Goal: Task Accomplishment & Management: Manage account settings

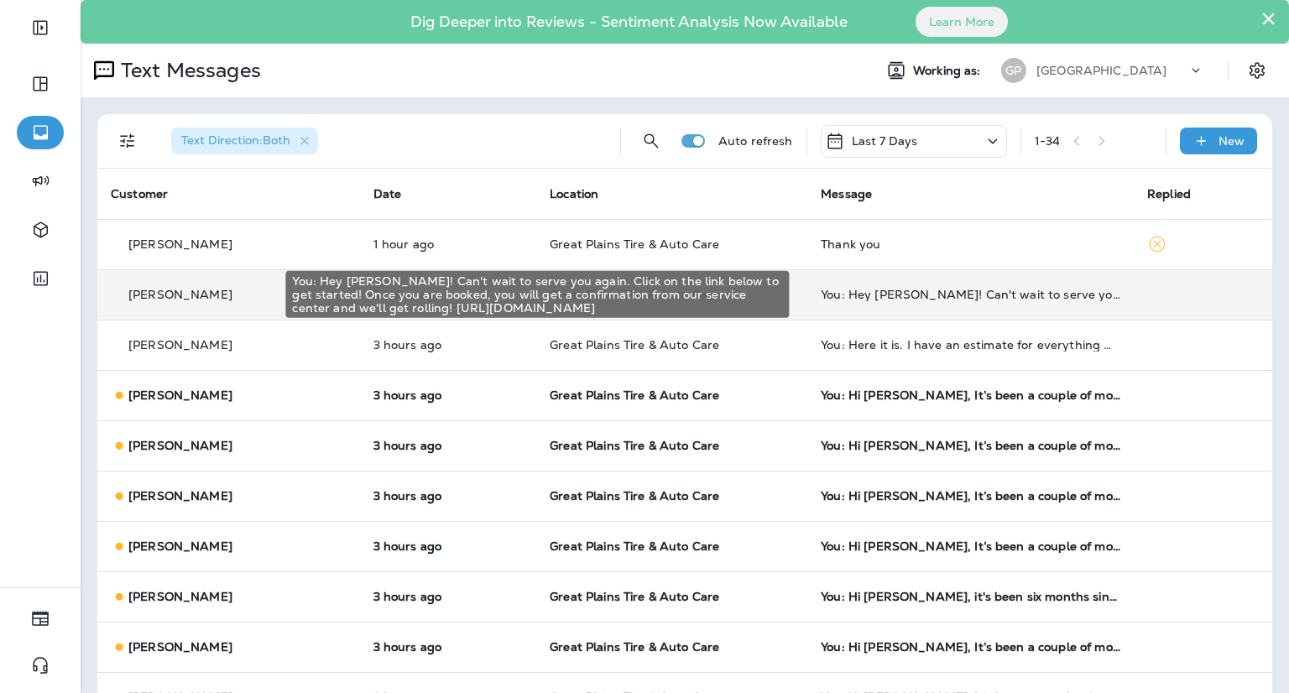
click at [1044, 297] on div "You: Hey [PERSON_NAME]! Can't wait to serve you again. Click on the link below …" at bounding box center [971, 294] width 300 height 13
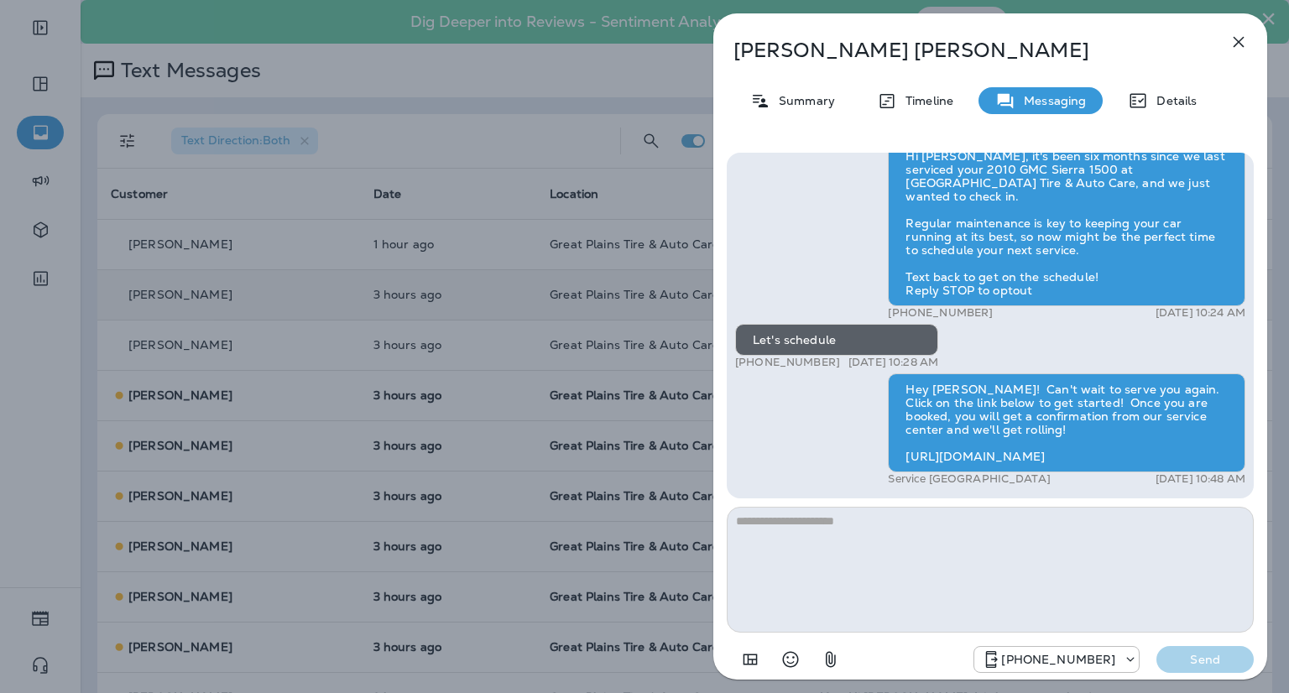
click at [802, 203] on div "Hi [PERSON_NAME], it's been six months since we last serviced your 2010 GMC Sie…" at bounding box center [990, 315] width 510 height 350
click at [1240, 43] on icon "button" at bounding box center [1239, 42] width 11 height 11
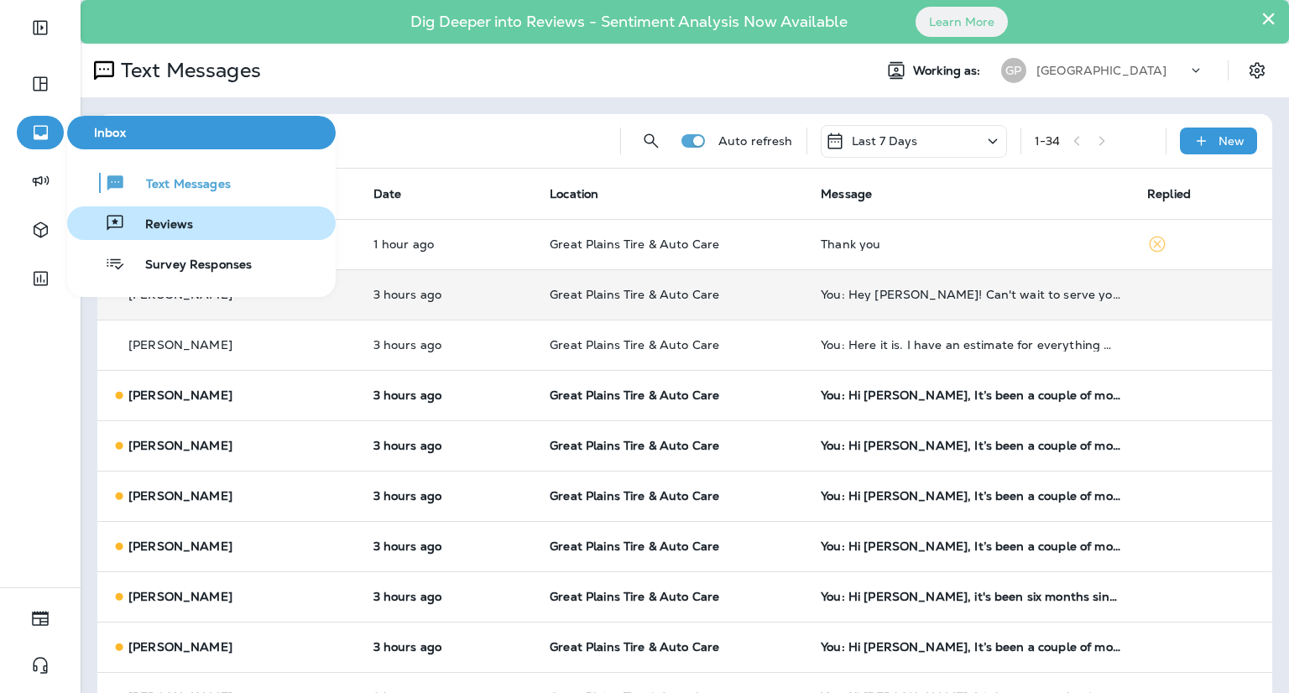
click at [133, 236] on button "Reviews" at bounding box center [201, 223] width 269 height 34
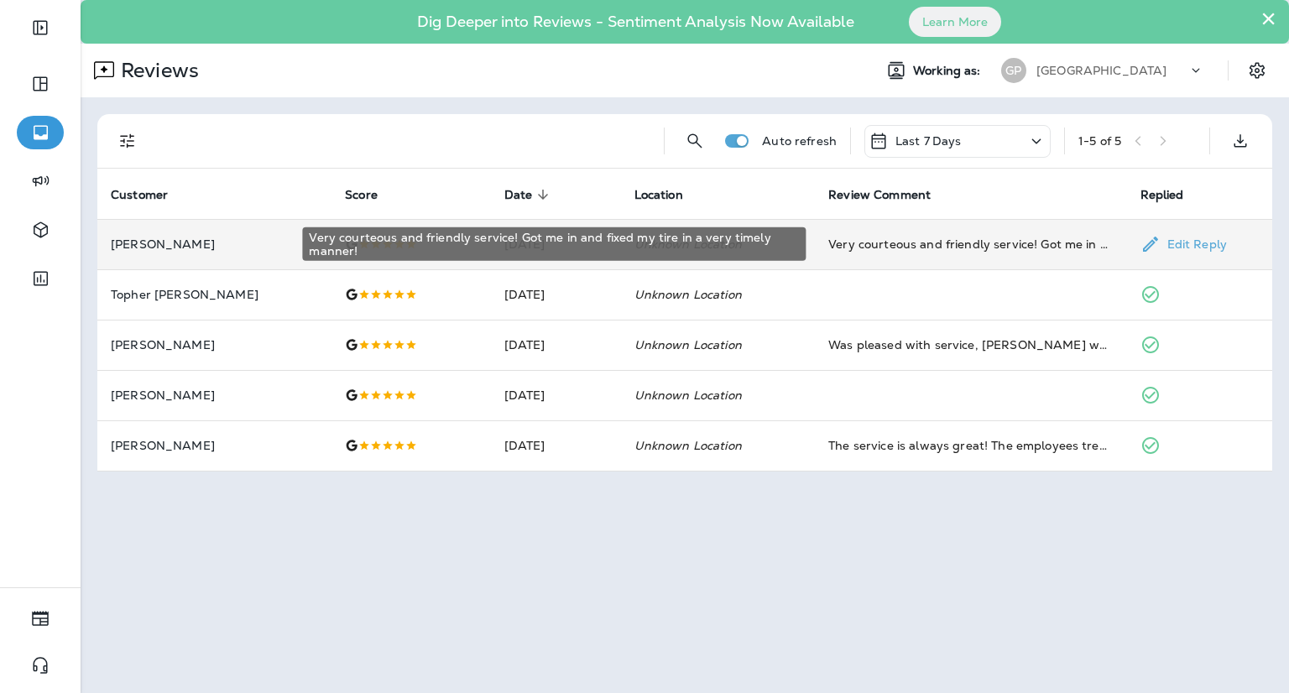
click at [900, 243] on div "Very courteous and friendly service! Got me in and fixed my tire in a very time…" at bounding box center [970, 244] width 284 height 17
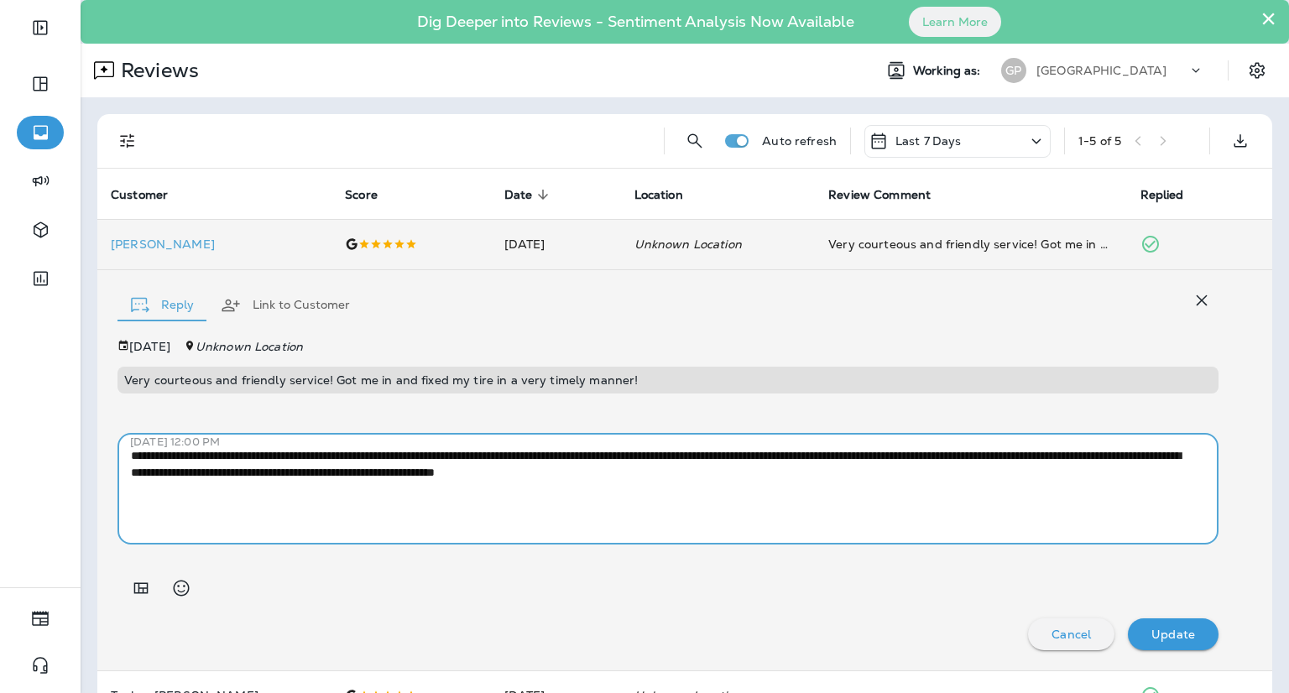
click at [911, 477] on textarea "**********" at bounding box center [662, 489] width 1062 height 84
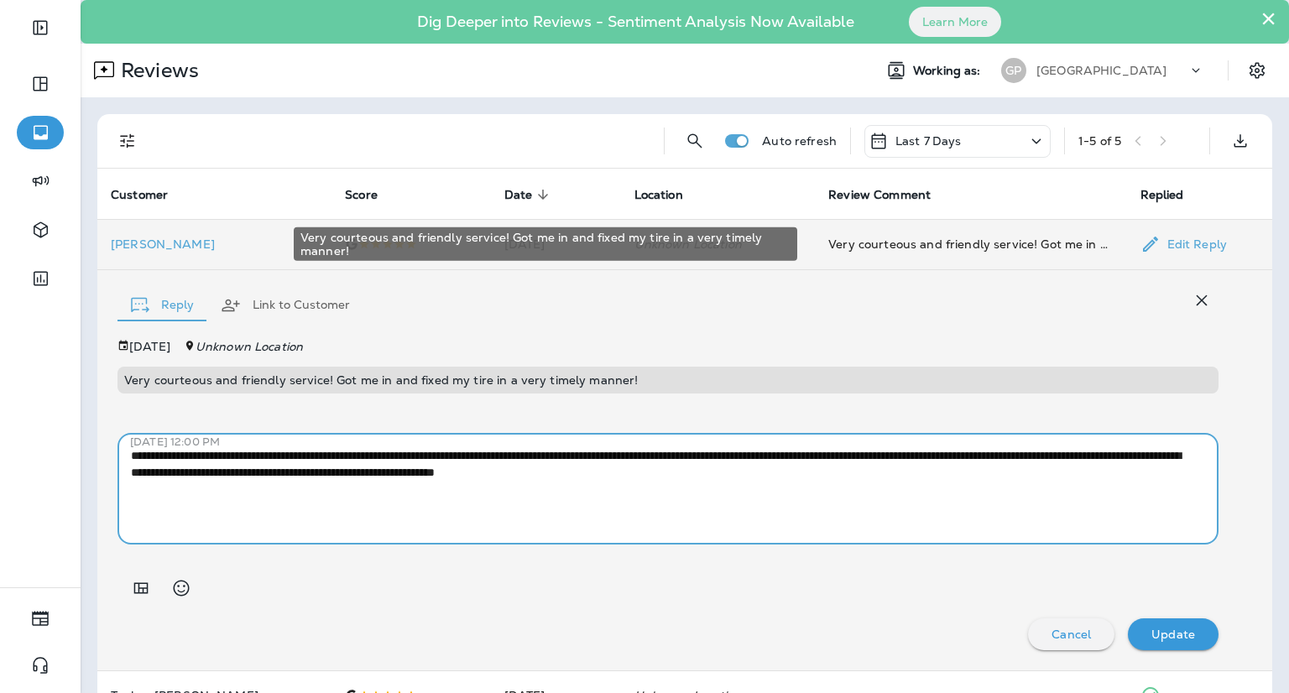
click at [988, 246] on div "Very courteous and friendly service! Got me in and fixed my tire in a very time…" at bounding box center [970, 244] width 284 height 17
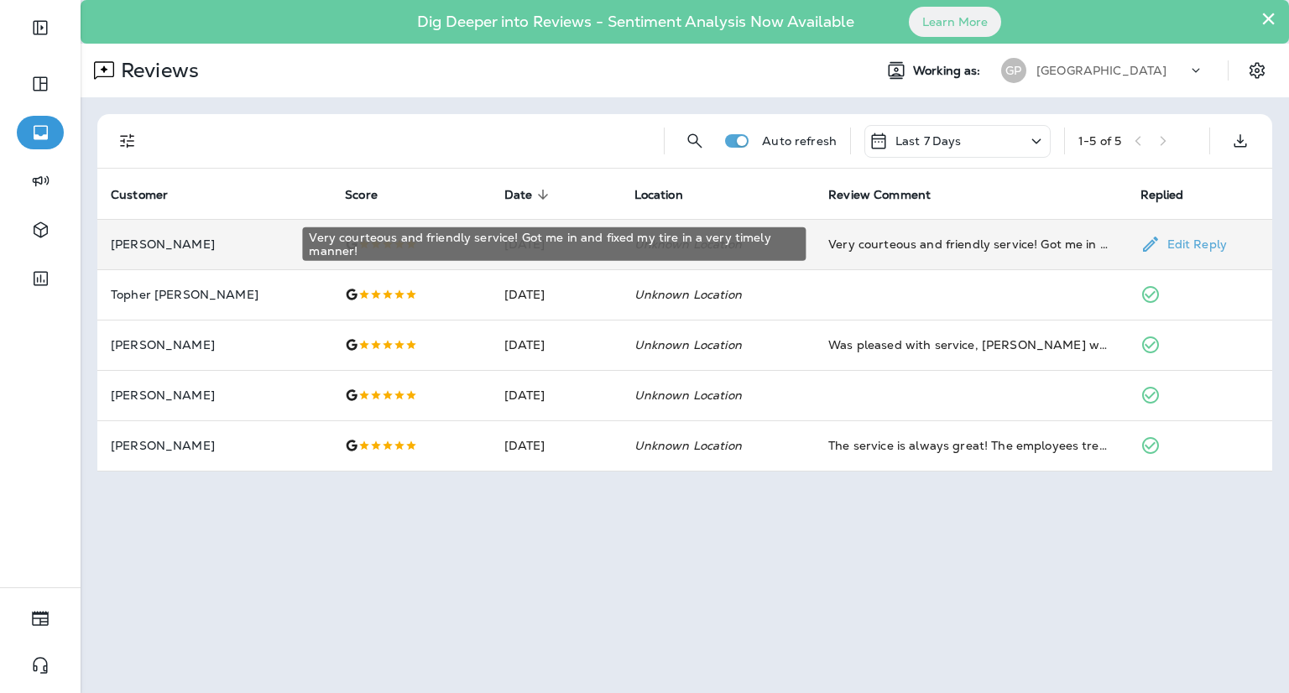
click at [988, 246] on div "Very courteous and friendly service! Got me in and fixed my tire in a very time…" at bounding box center [970, 244] width 284 height 17
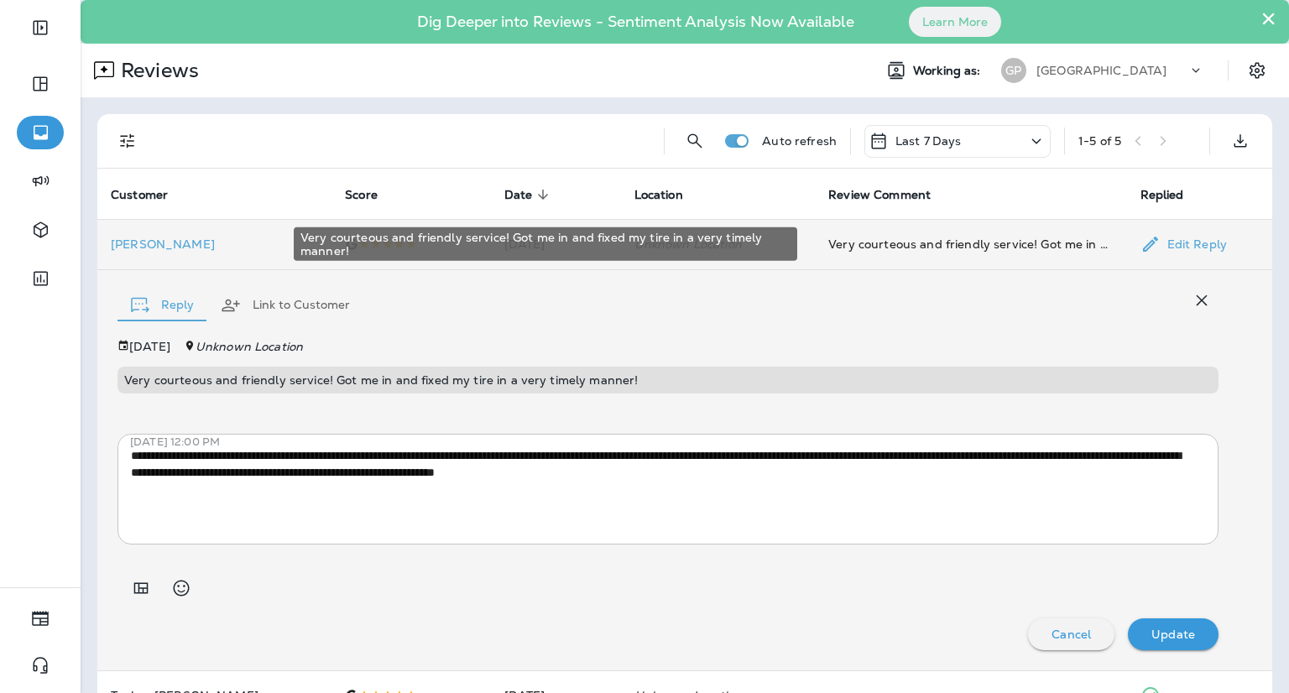
click at [988, 246] on div "Very courteous and friendly service! Got me in and fixed my tire in a very time…" at bounding box center [970, 244] width 284 height 17
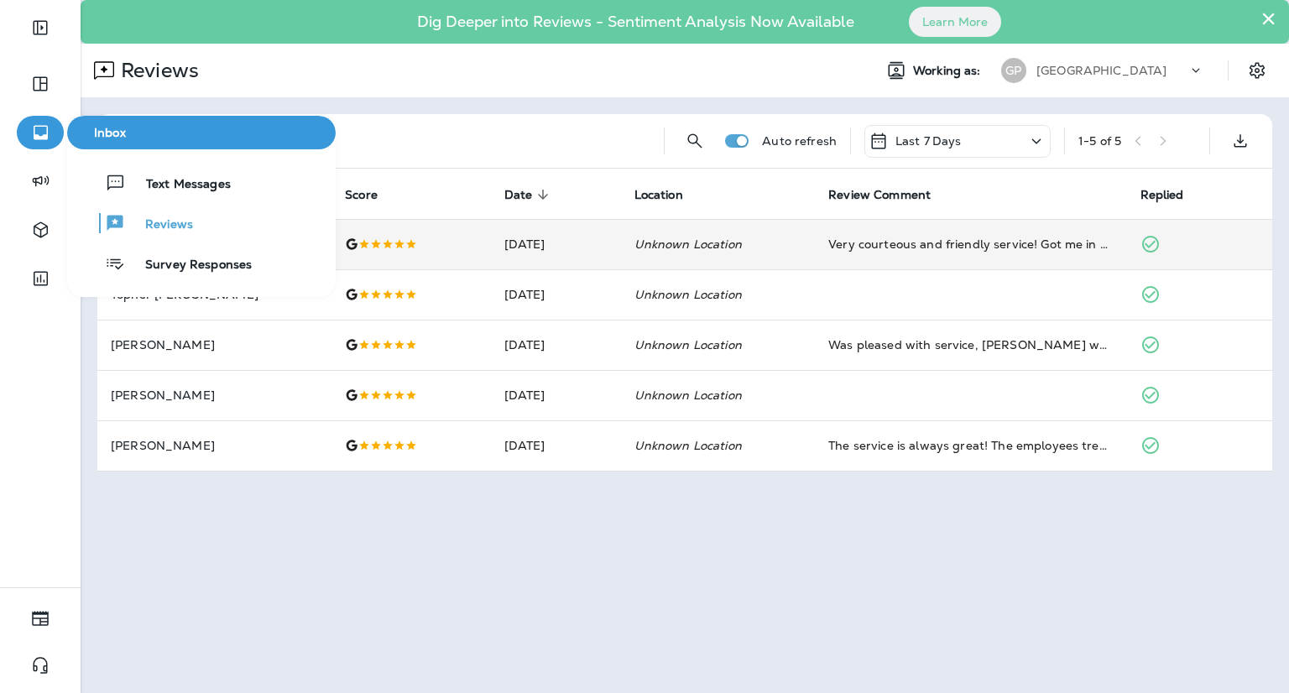
click at [40, 149] on div at bounding box center [40, 140] width 47 height 49
click at [40, 135] on icon "button" at bounding box center [40, 133] width 21 height 20
click at [34, 132] on icon "button" at bounding box center [41, 133] width 14 height 14
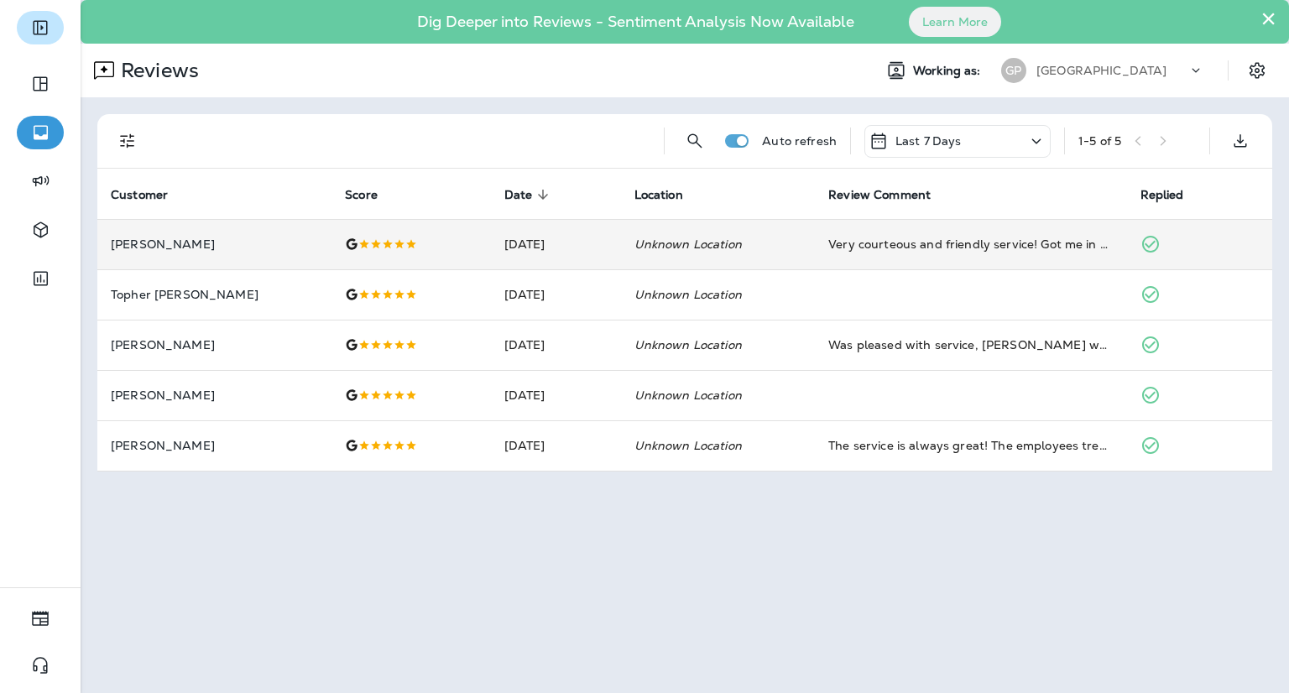
click at [44, 31] on icon "Expand Sidebar" at bounding box center [40, 28] width 20 height 20
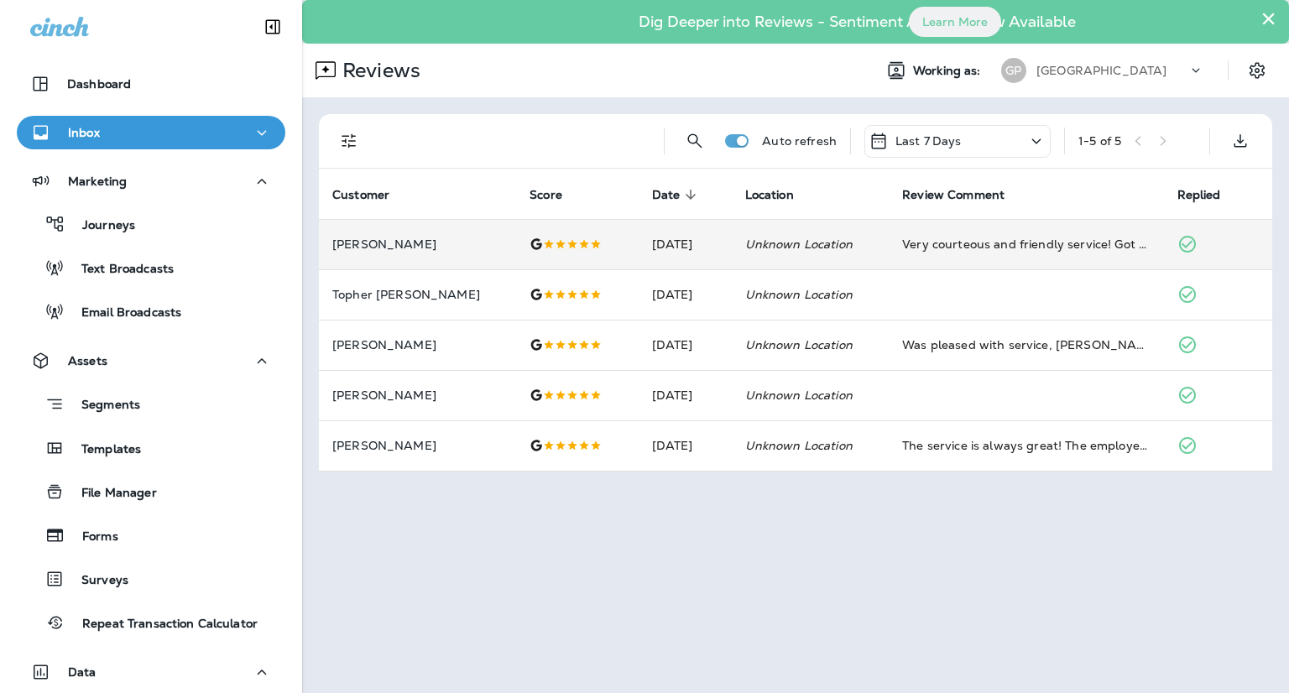
click at [106, 138] on div "Inbox" at bounding box center [151, 133] width 242 height 21
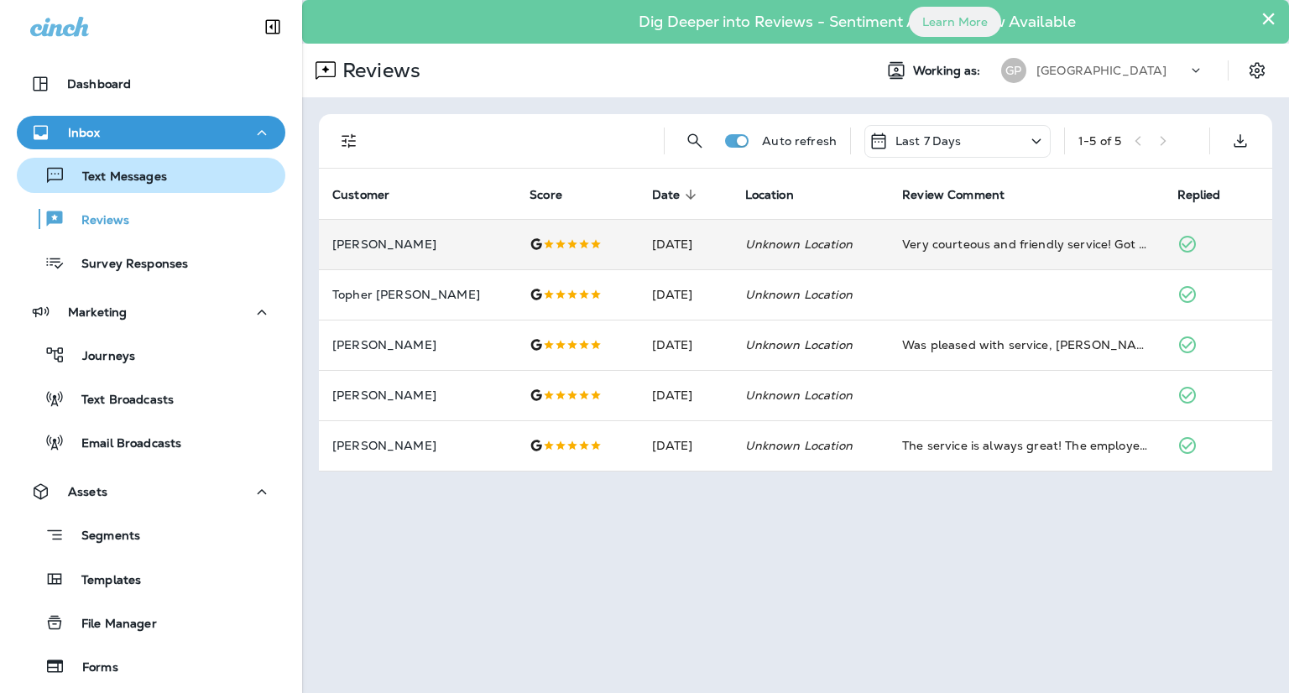
click at [116, 175] on p "Text Messages" at bounding box center [116, 178] width 102 height 16
